Goal: Information Seeking & Learning: Stay updated

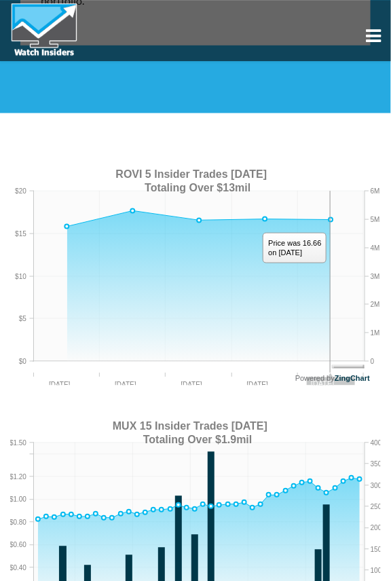
scroll to position [1783, 0]
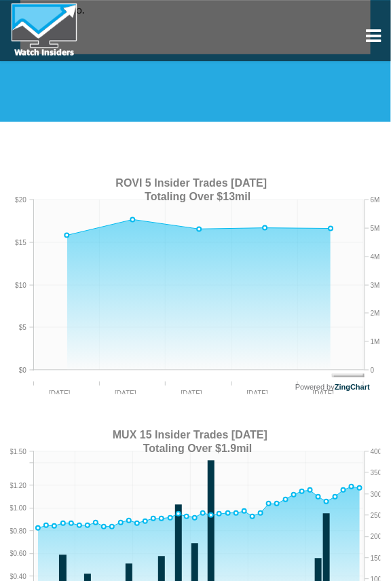
click at [73, 380] on div at bounding box center [199, 376] width 330 height 11
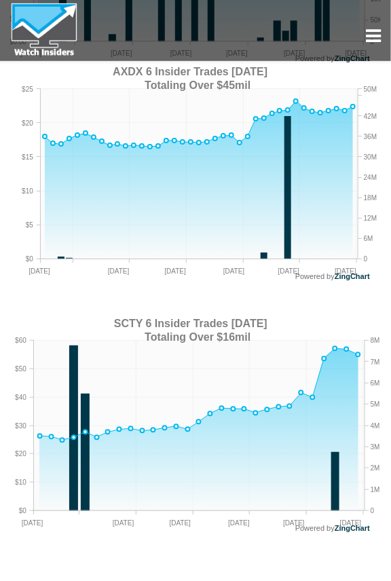
scroll to position [2366, 0]
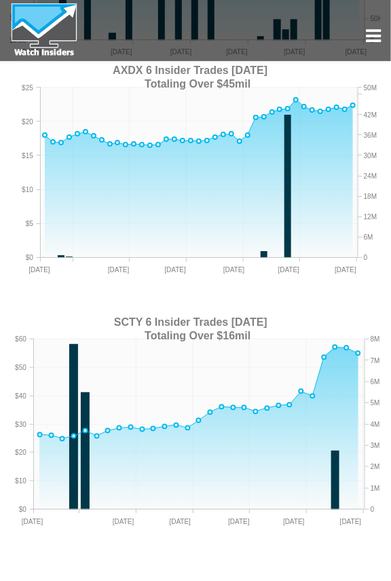
scroll to position [2447, 0]
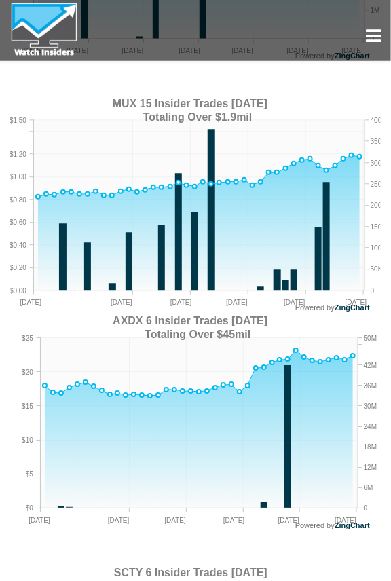
scroll to position [2118, 0]
